Goal: Information Seeking & Learning: Learn about a topic

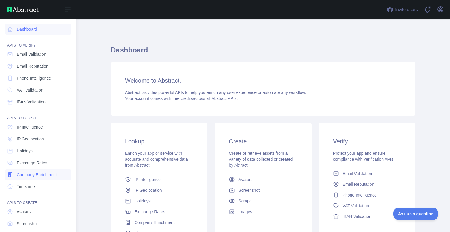
click at [47, 174] on span "Company Enrichment" at bounding box center [37, 175] width 40 height 6
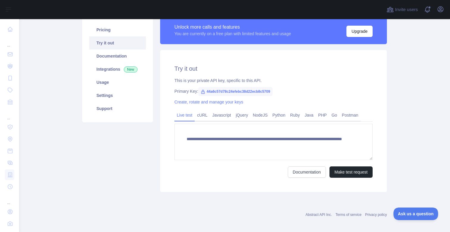
scroll to position [40, 0]
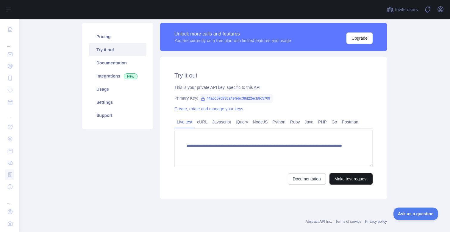
click at [335, 175] on button "Make test request" at bounding box center [351, 178] width 43 height 11
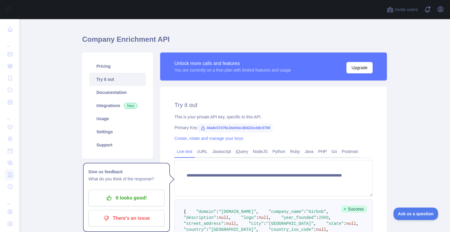
scroll to position [15, 0]
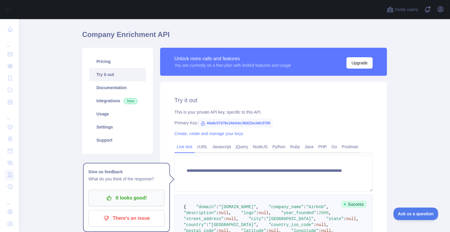
click at [141, 195] on p "It looks good!" at bounding box center [126, 198] width 67 height 10
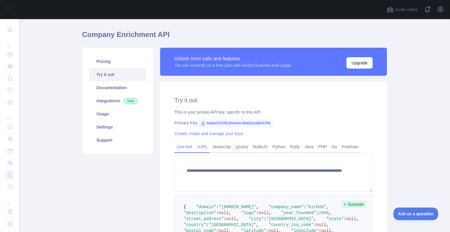
click at [200, 147] on link "cURL" at bounding box center [202, 147] width 15 height 10
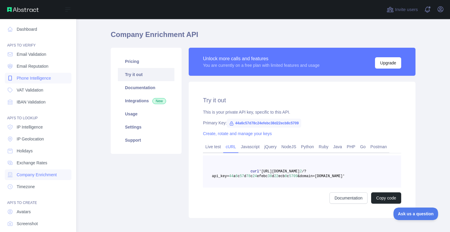
click at [43, 78] on span "Phone Intelligence" at bounding box center [34, 78] width 34 height 6
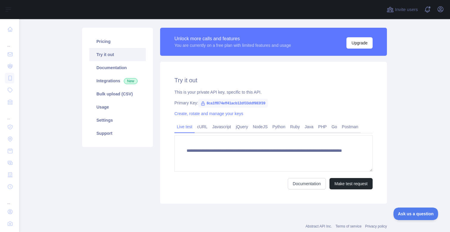
scroll to position [35, 0]
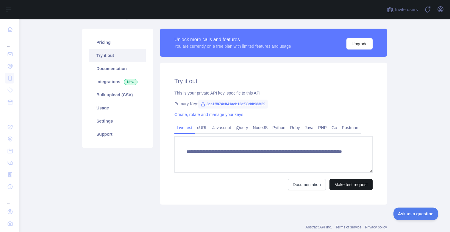
click at [342, 183] on button "Make test request" at bounding box center [351, 184] width 43 height 11
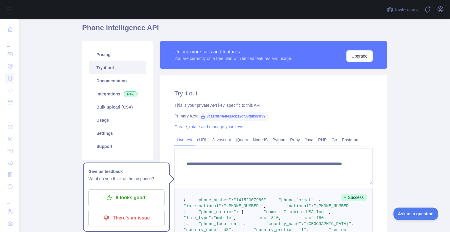
scroll to position [22, 0]
click at [108, 96] on link "Integrations New" at bounding box center [117, 94] width 57 height 13
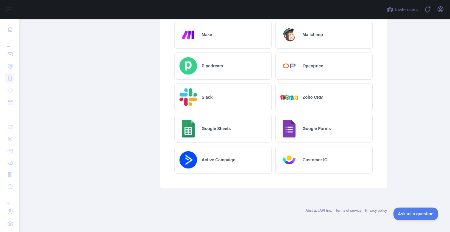
scroll to position [332, 0]
click at [293, 160] on img at bounding box center [289, 160] width 18 height 18
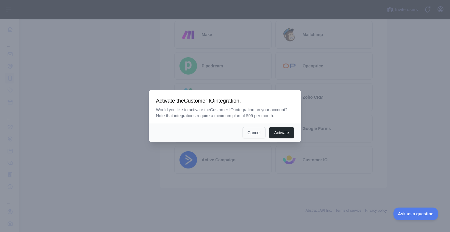
click at [258, 135] on button "Cancel" at bounding box center [254, 132] width 23 height 11
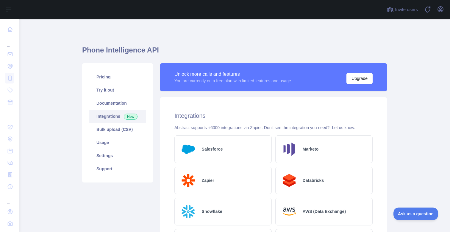
scroll to position [0, 0]
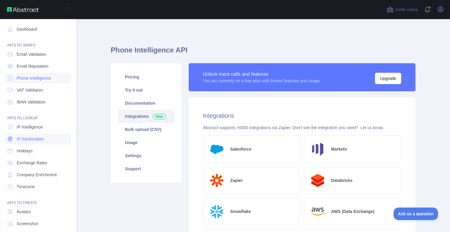
click at [39, 140] on span "IP Geolocation" at bounding box center [30, 139] width 27 height 6
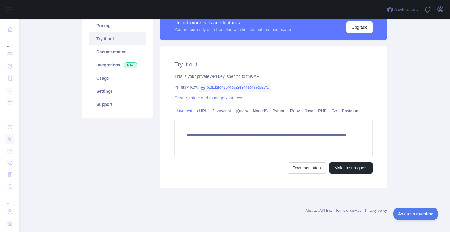
scroll to position [51, 0]
click at [350, 170] on button "Make test request" at bounding box center [351, 167] width 43 height 11
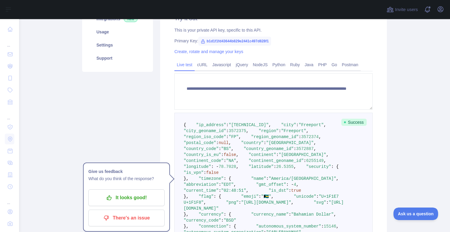
scroll to position [90, 0]
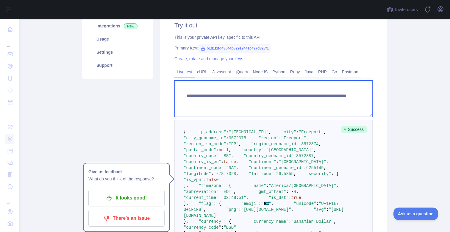
drag, startPoint x: 306, startPoint y: 102, endPoint x: 337, endPoint y: 99, distance: 31.7
click at [337, 99] on textarea "**********" at bounding box center [273, 98] width 198 height 36
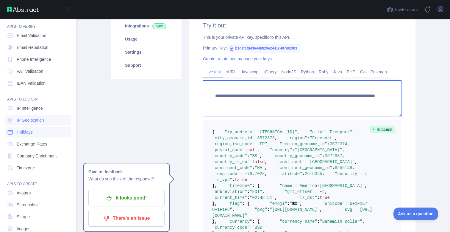
scroll to position [18, 0]
